Goal: Task Accomplishment & Management: Use online tool/utility

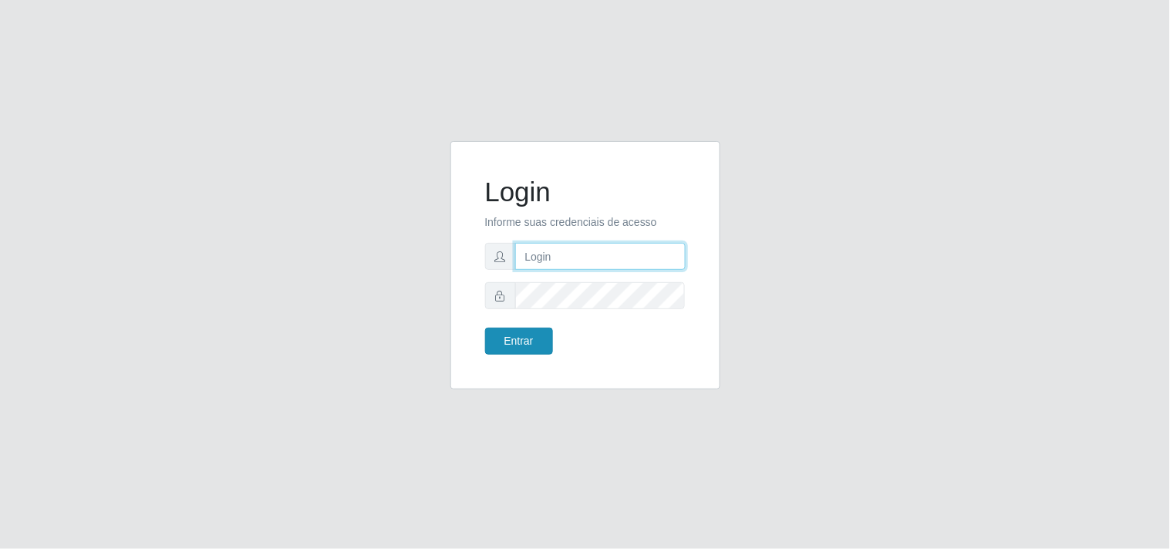
type input "analucia@cestao"
click at [541, 344] on button "Entrar" at bounding box center [519, 341] width 68 height 27
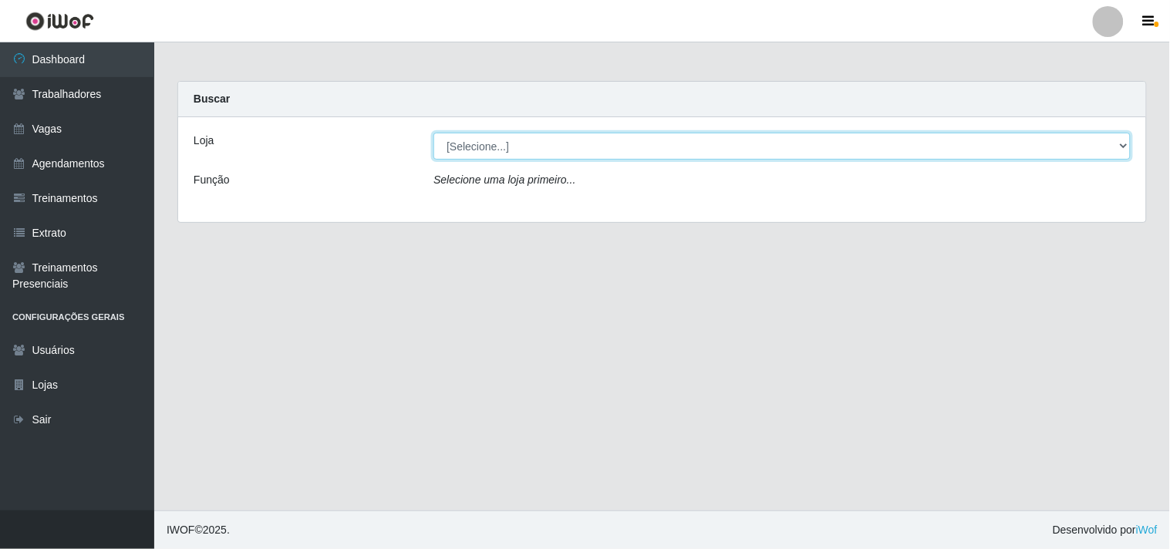
click at [1119, 133] on select "[Selecione...] O Cestão - Geisel" at bounding box center [781, 146] width 697 height 27
select select "224"
click at [433, 133] on select "[Selecione...] O Cestão - Geisel" at bounding box center [781, 146] width 697 height 27
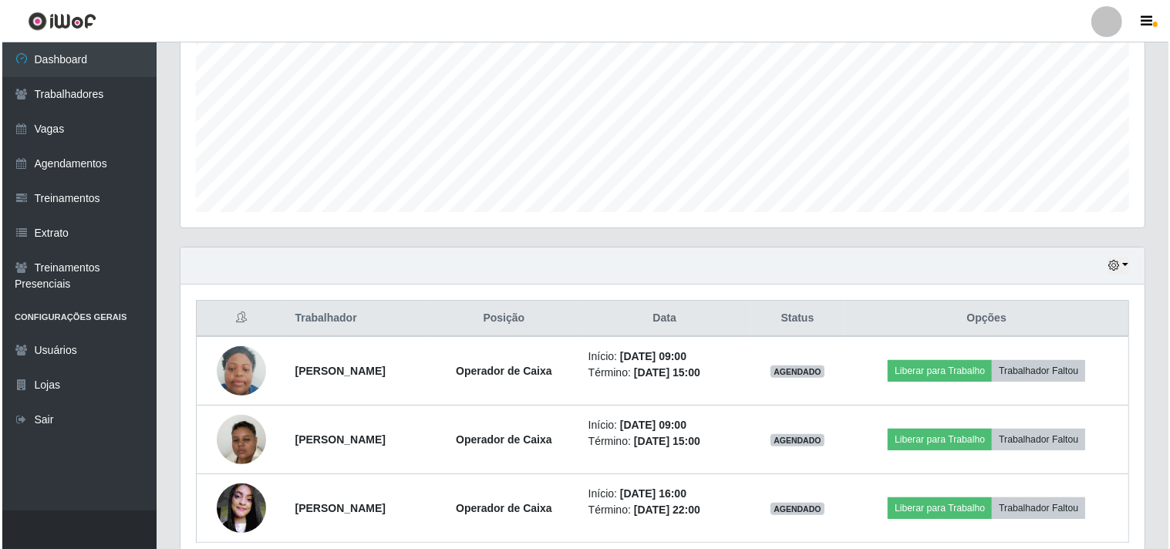
scroll to position [342, 0]
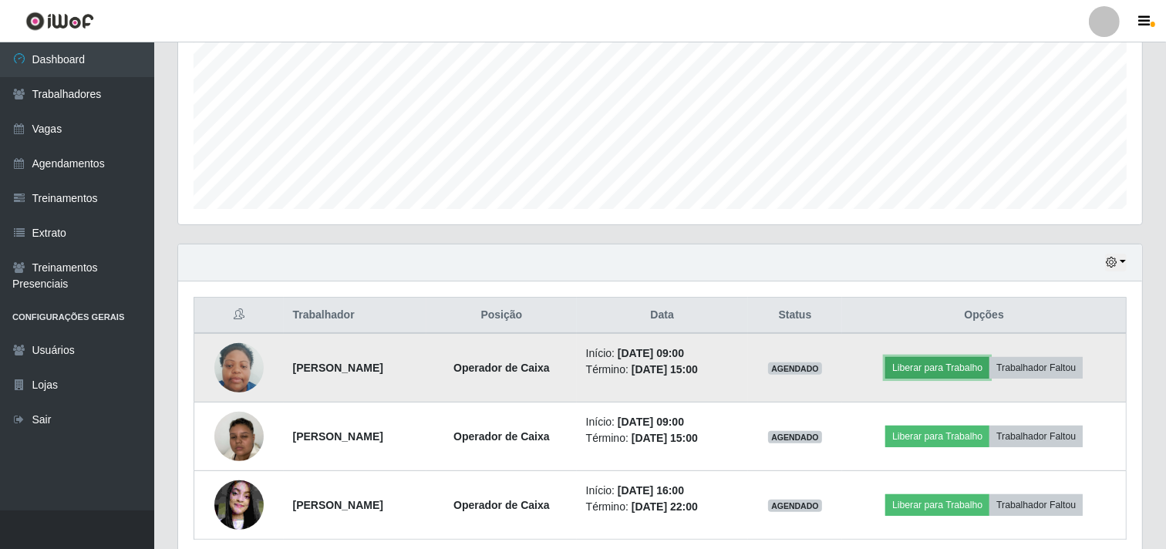
click at [916, 363] on button "Liberar para Trabalho" at bounding box center [937, 368] width 104 height 22
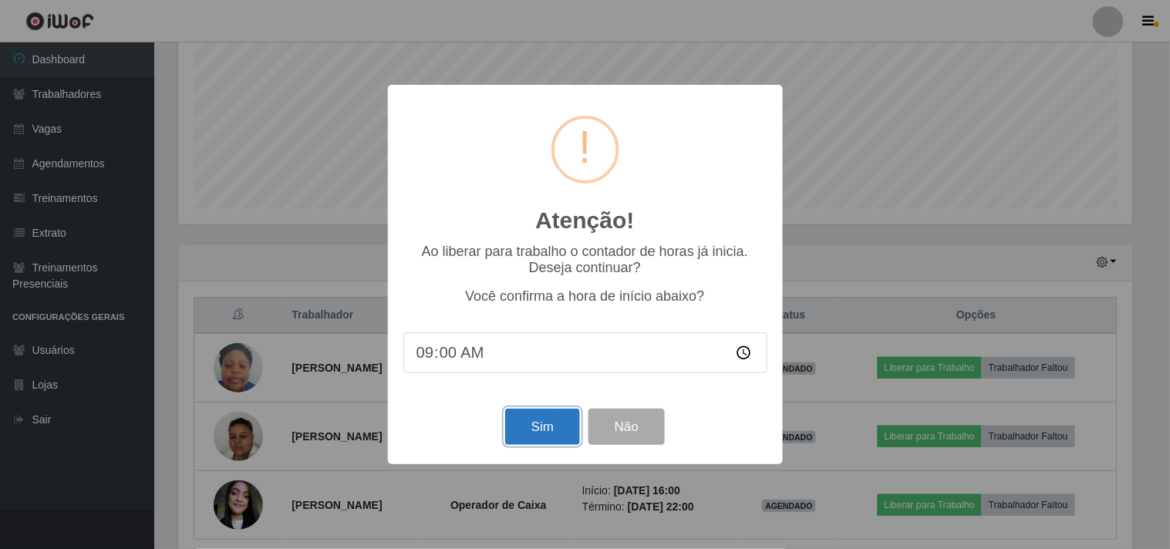
click at [537, 435] on button "Sim" at bounding box center [542, 427] width 75 height 36
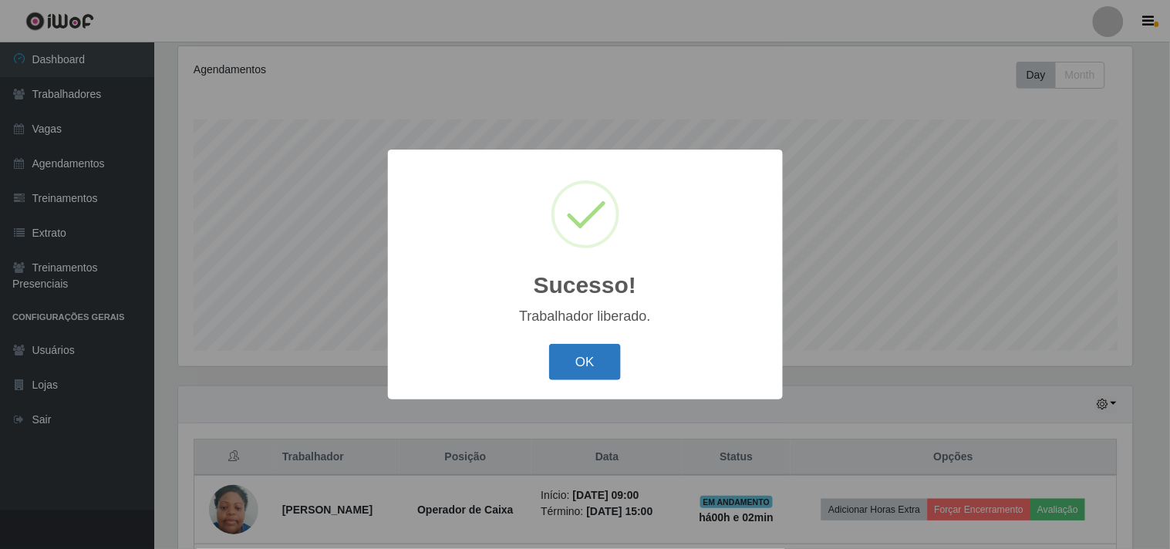
click at [586, 359] on button "OK" at bounding box center [585, 362] width 72 height 36
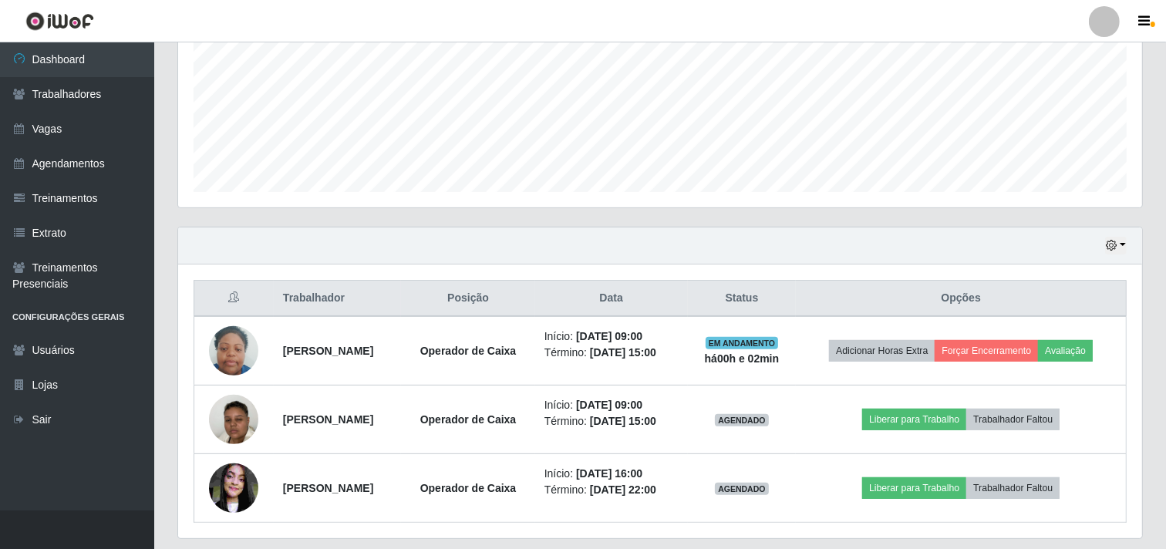
scroll to position [406, 0]
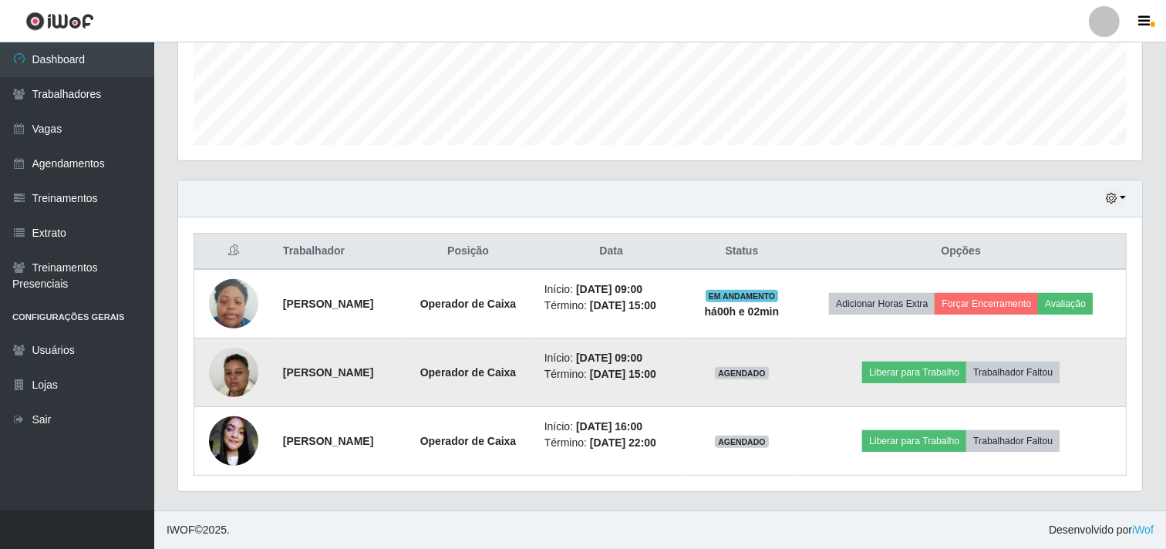
click at [229, 372] on img at bounding box center [233, 372] width 49 height 87
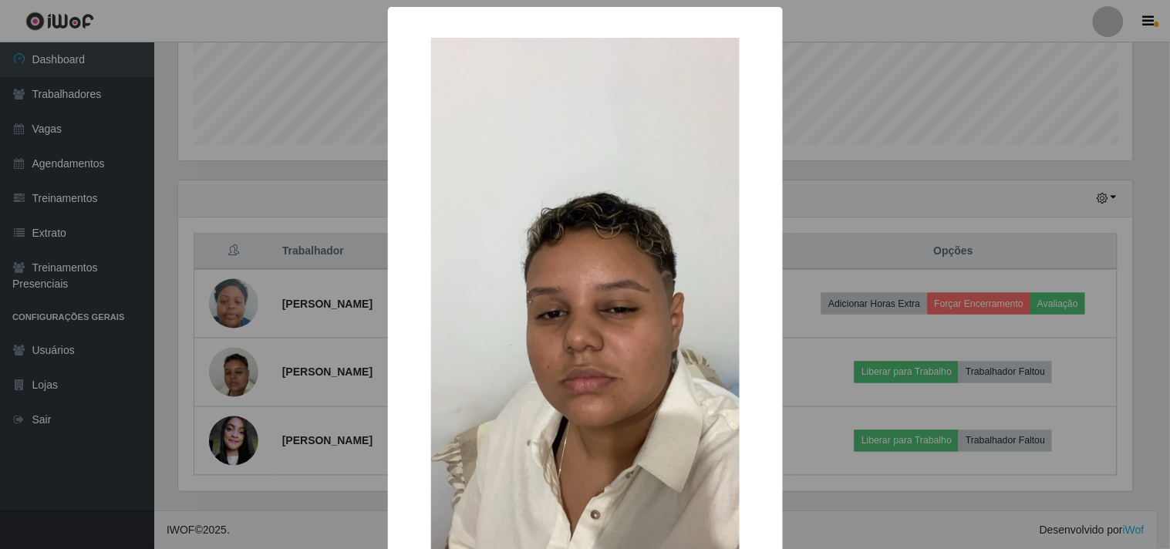
click at [578, 352] on img at bounding box center [585, 310] width 309 height 545
click at [231, 376] on div "× OK Cancel" at bounding box center [585, 274] width 1170 height 549
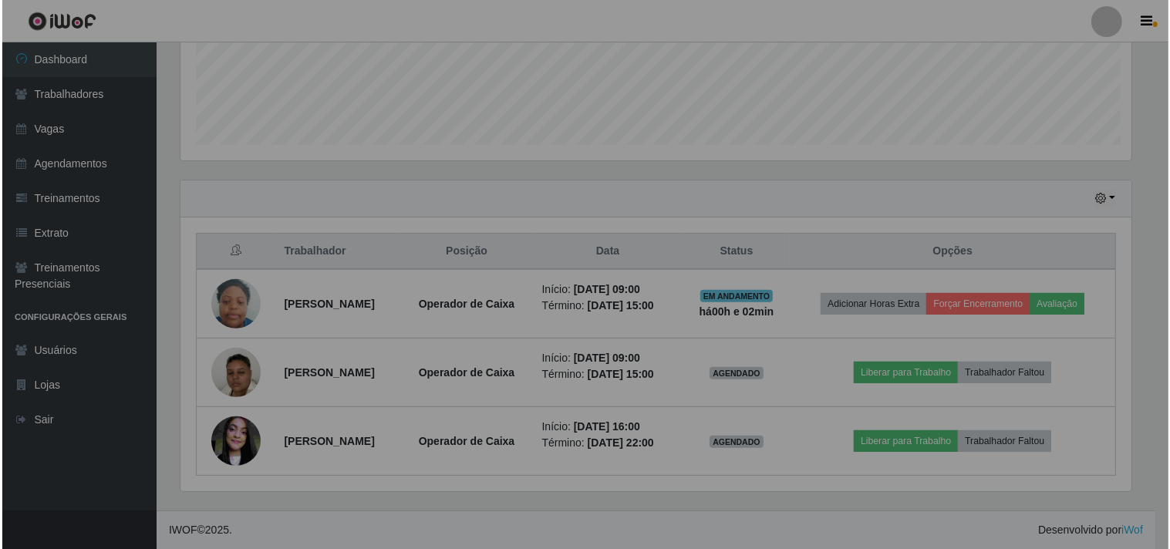
scroll to position [319, 964]
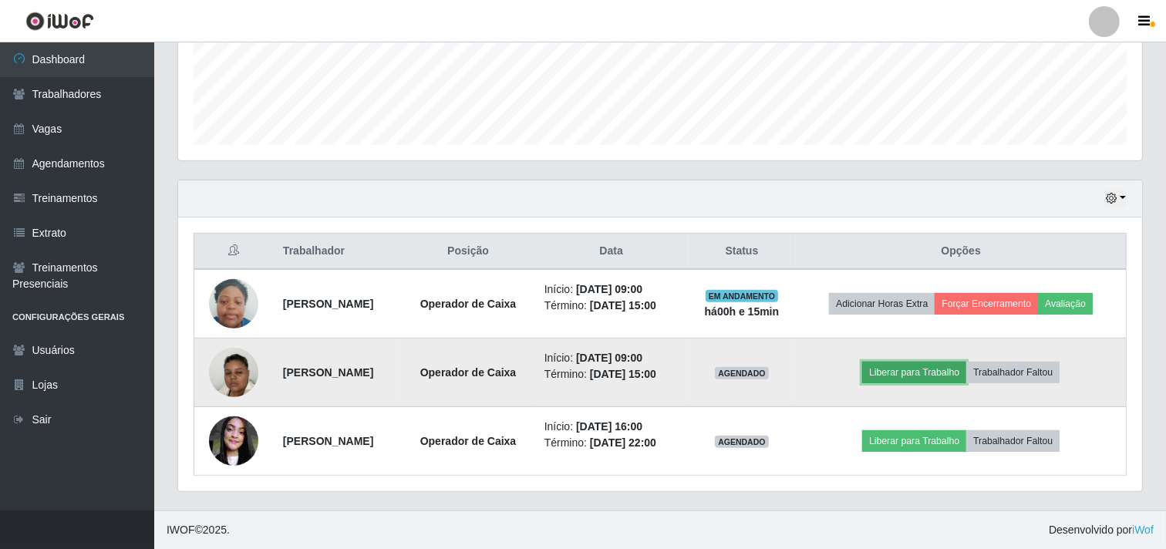
click at [912, 367] on button "Liberar para Trabalho" at bounding box center [914, 373] width 104 height 22
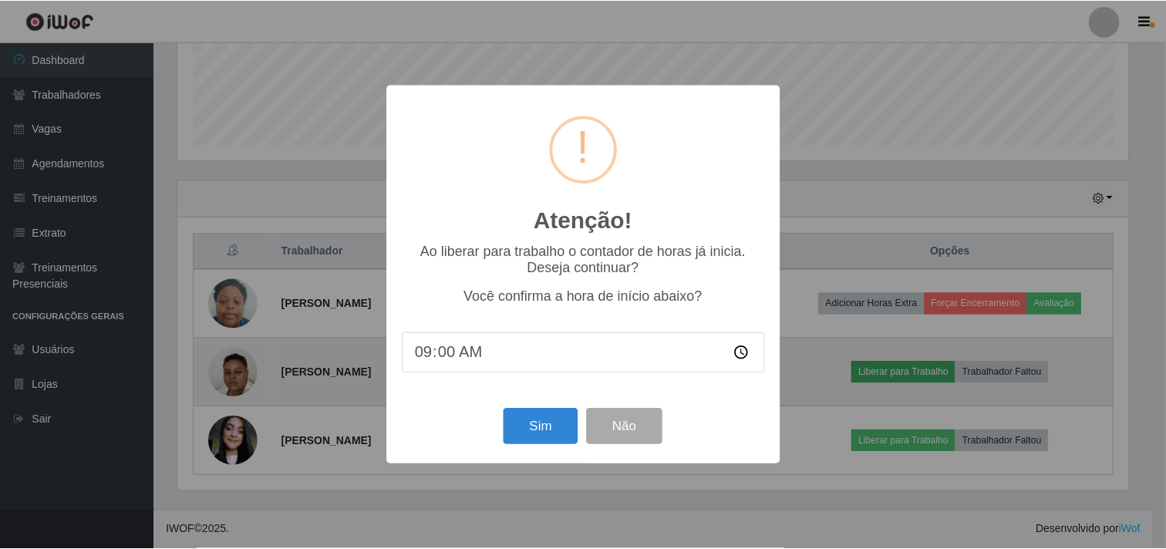
scroll to position [319, 954]
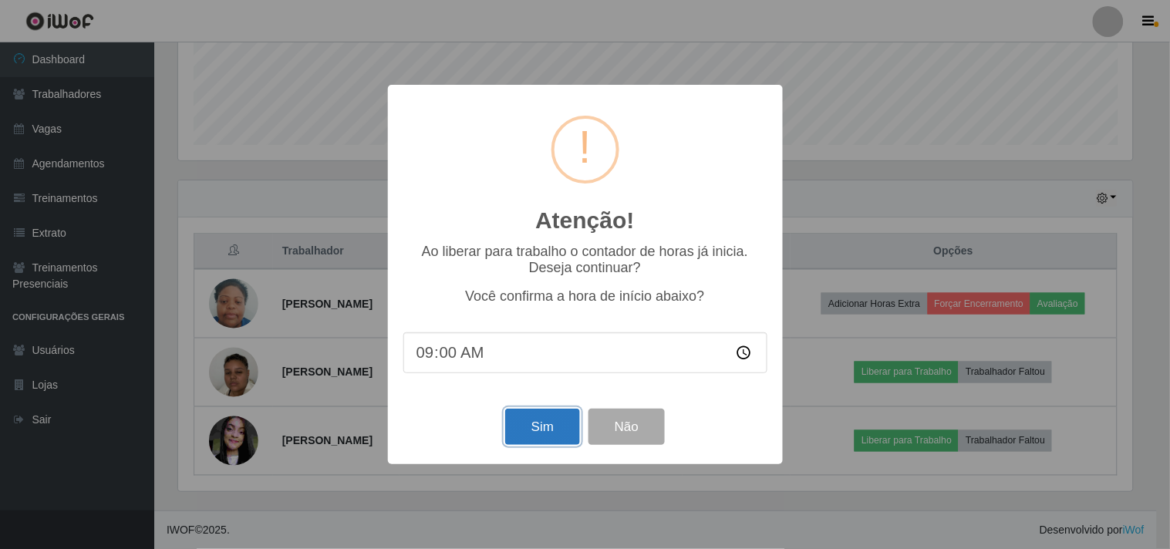
click at [546, 419] on button "Sim" at bounding box center [542, 427] width 75 height 36
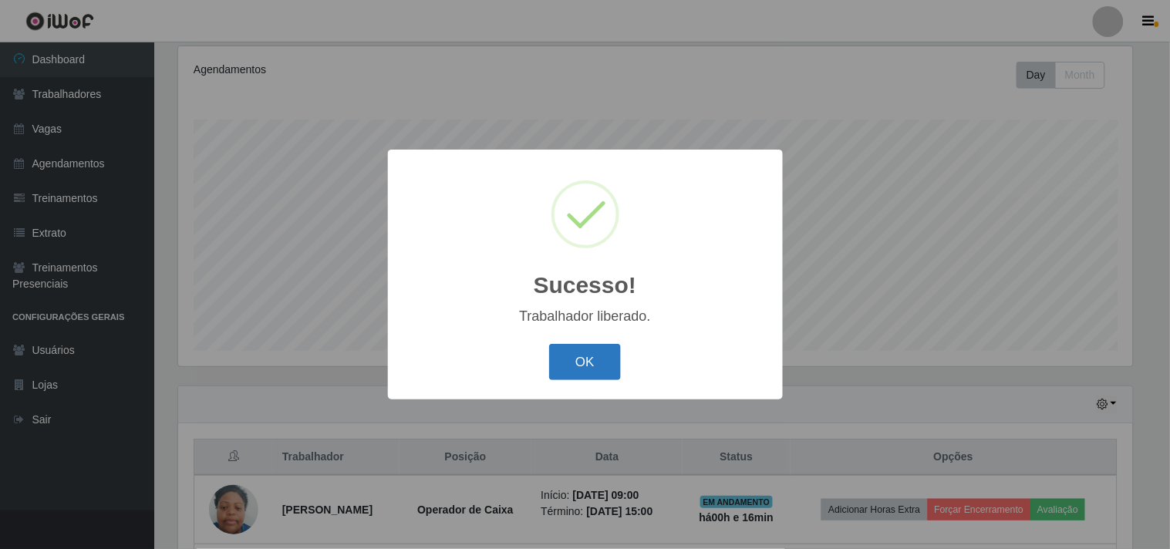
click at [568, 370] on button "OK" at bounding box center [585, 362] width 72 height 36
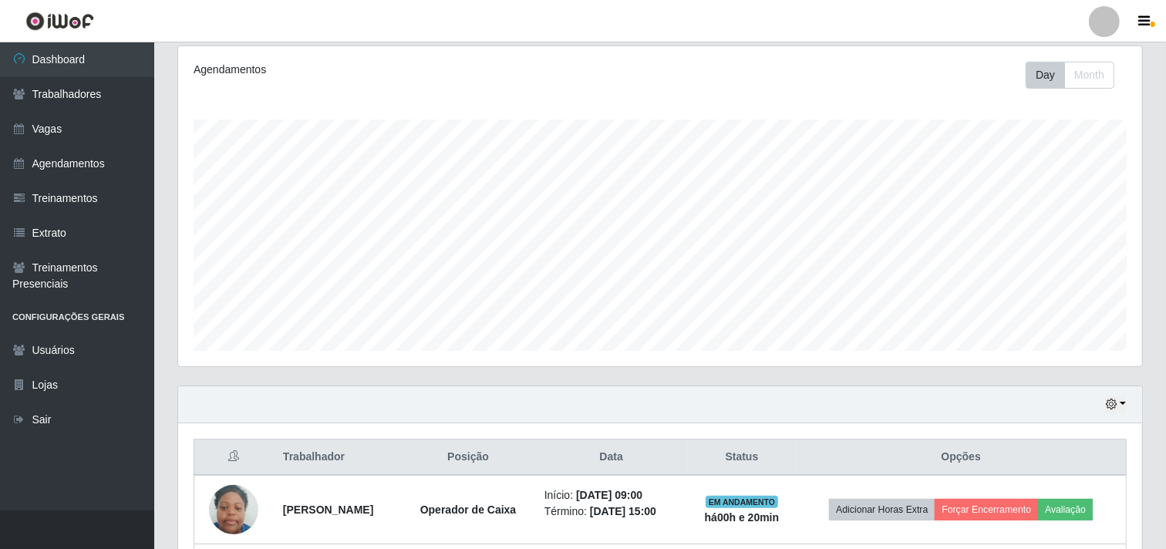
scroll to position [406, 0]
